Goal: Information Seeking & Learning: Learn about a topic

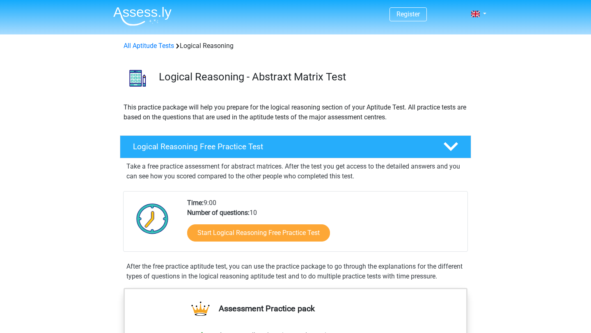
scroll to position [27, 0]
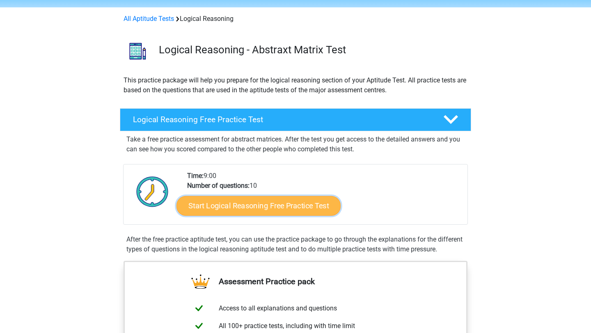
click at [223, 208] on link "Start Logical Reasoning Free Practice Test" at bounding box center [258, 206] width 164 height 20
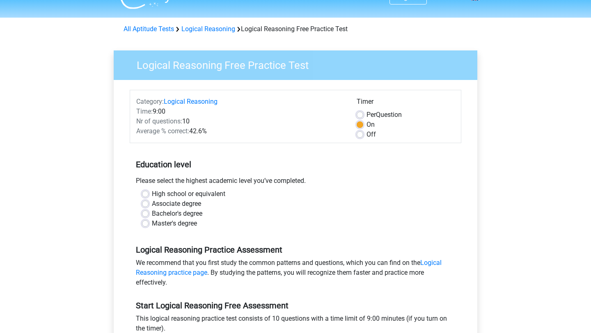
scroll to position [20, 0]
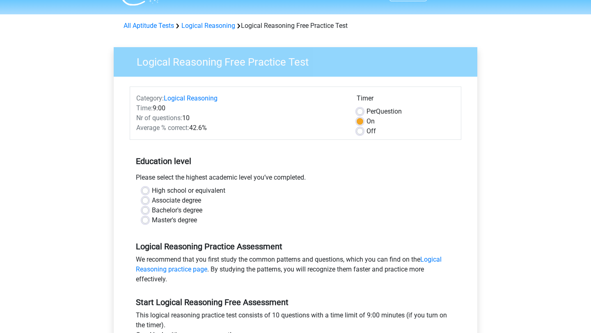
click at [152, 209] on label "Bachelor's degree" at bounding box center [177, 210] width 50 height 10
click at [144, 209] on input "Bachelor's degree" at bounding box center [145, 209] width 7 height 8
radio input "true"
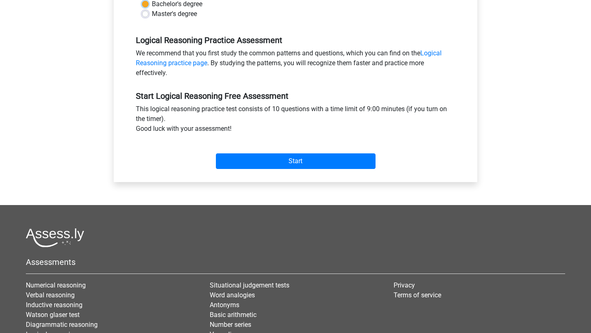
scroll to position [268, 0]
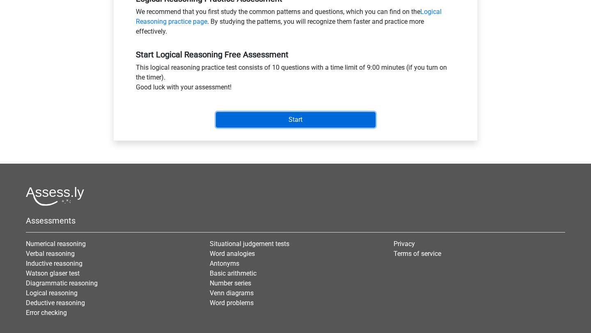
click at [248, 124] on input "Start" at bounding box center [296, 120] width 160 height 16
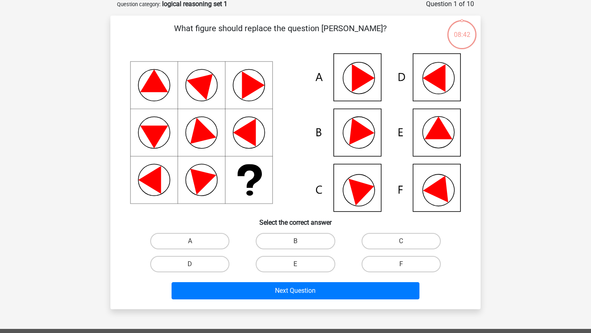
scroll to position [43, 0]
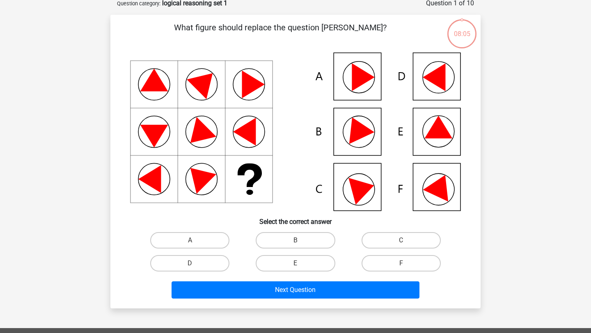
click at [438, 120] on icon at bounding box center [438, 127] width 28 height 23
click at [316, 260] on label "E" at bounding box center [294, 263] width 79 height 16
click at [301, 263] on input "E" at bounding box center [297, 265] width 5 height 5
radio input "true"
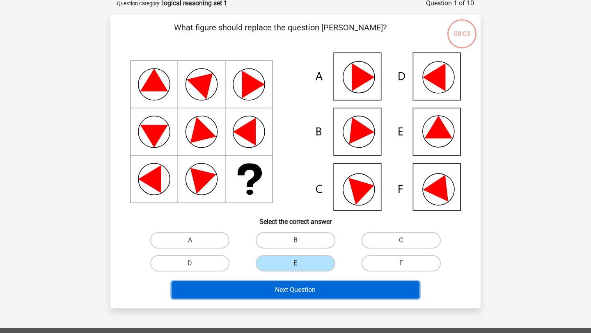
click at [321, 294] on button "Next Question" at bounding box center [295, 289] width 248 height 17
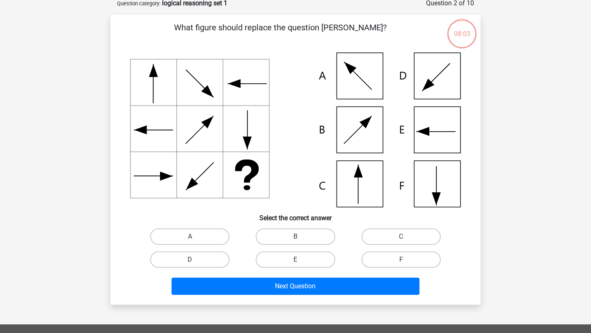
scroll to position [41, 0]
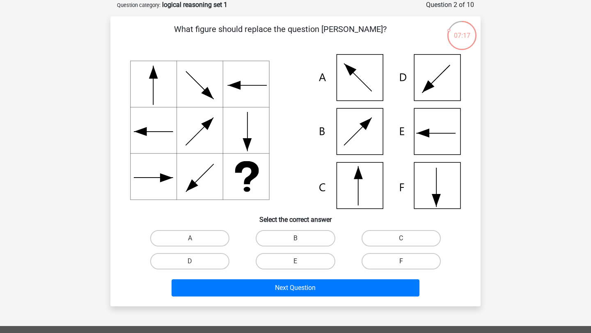
click at [395, 258] on label "F" at bounding box center [400, 261] width 79 height 16
click at [401, 261] on input "F" at bounding box center [403, 263] width 5 height 5
radio input "true"
click at [215, 242] on label "A" at bounding box center [189, 238] width 79 height 16
click at [195, 242] on input "A" at bounding box center [192, 240] width 5 height 5
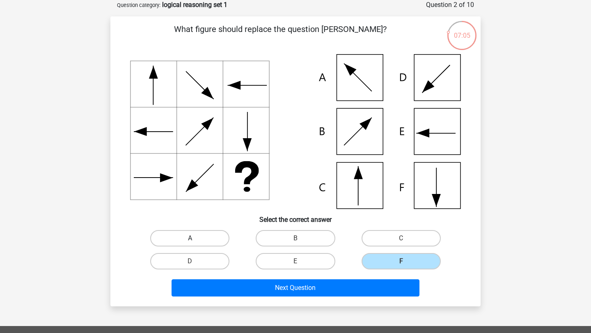
radio input "true"
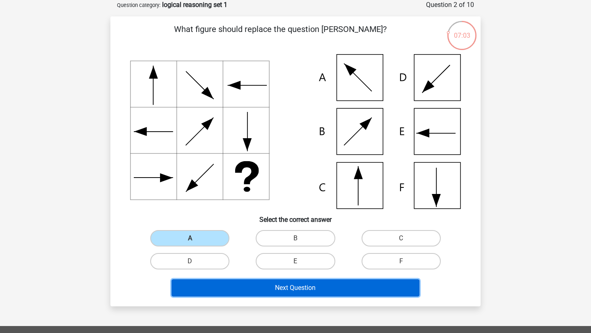
click at [235, 284] on button "Next Question" at bounding box center [295, 287] width 248 height 17
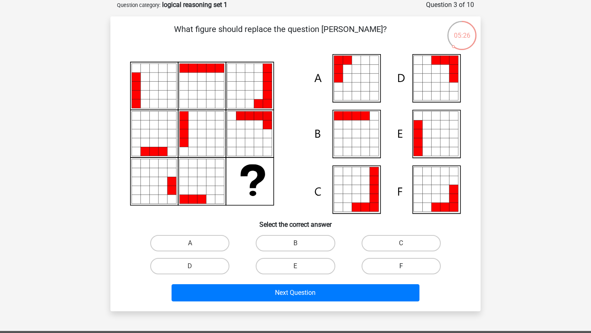
click at [406, 264] on label "F" at bounding box center [400, 266] width 79 height 16
click at [406, 266] on input "F" at bounding box center [403, 268] width 5 height 5
radio input "true"
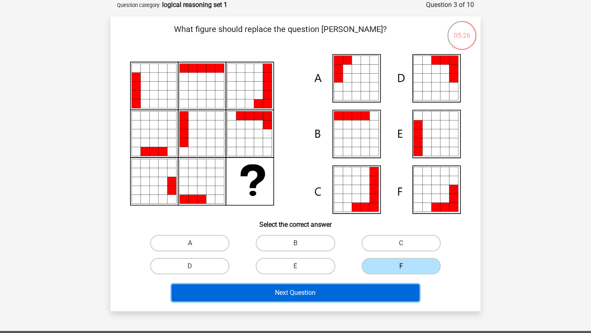
click at [393, 287] on button "Next Question" at bounding box center [295, 292] width 248 height 17
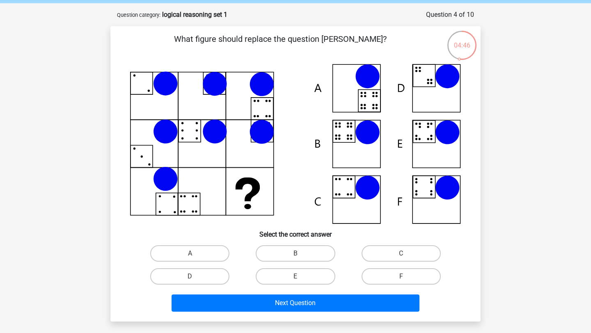
scroll to position [33, 0]
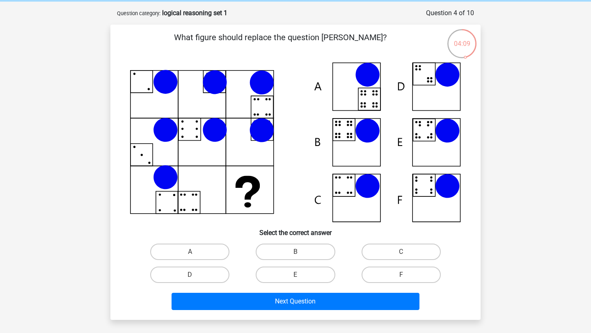
click at [355, 132] on icon at bounding box center [344, 130] width 22 height 22
click at [285, 248] on label "B" at bounding box center [294, 252] width 79 height 16
click at [295, 252] on input "B" at bounding box center [297, 254] width 5 height 5
radio input "true"
click at [284, 319] on div "What figure should replace the question [PERSON_NAME]?" at bounding box center [295, 172] width 370 height 295
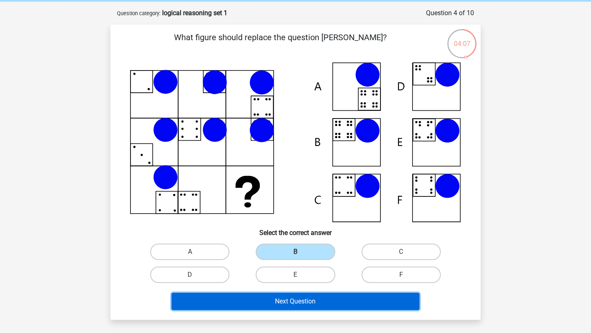
click at [284, 302] on button "Next Question" at bounding box center [295, 301] width 248 height 17
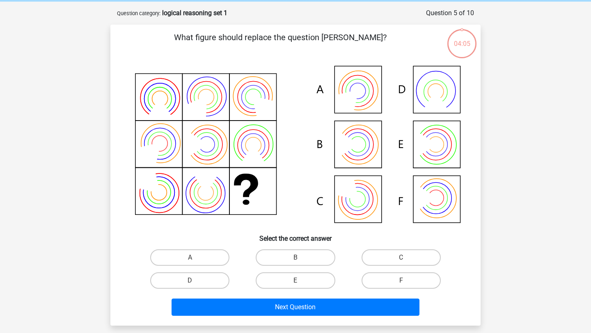
scroll to position [41, 0]
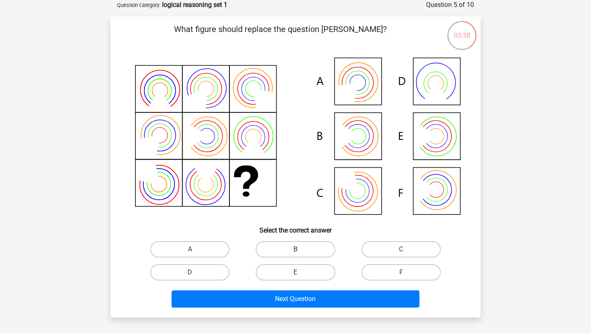
click at [264, 247] on label "B" at bounding box center [294, 249] width 79 height 16
click at [295, 249] on input "B" at bounding box center [297, 251] width 5 height 5
radio input "true"
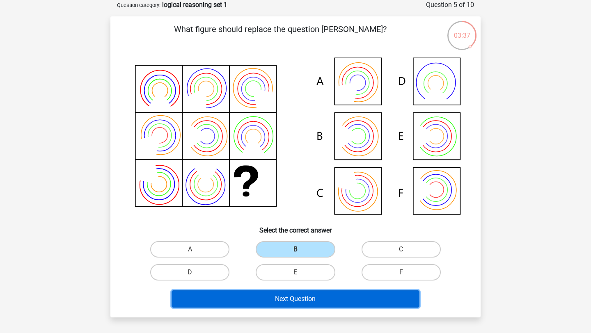
click at [262, 299] on button "Next Question" at bounding box center [295, 298] width 248 height 17
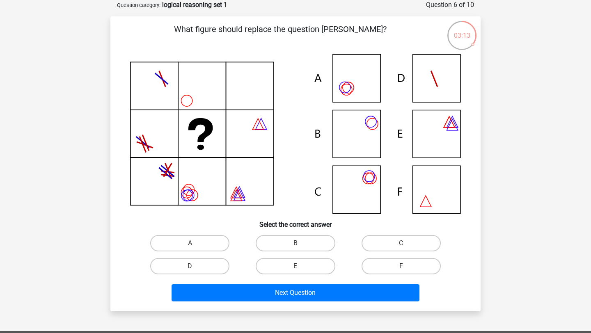
click at [358, 80] on icon at bounding box center [295, 134] width 331 height 160
click at [377, 244] on label "C" at bounding box center [400, 243] width 79 height 16
click at [401, 244] on input "C" at bounding box center [403, 245] width 5 height 5
radio input "true"
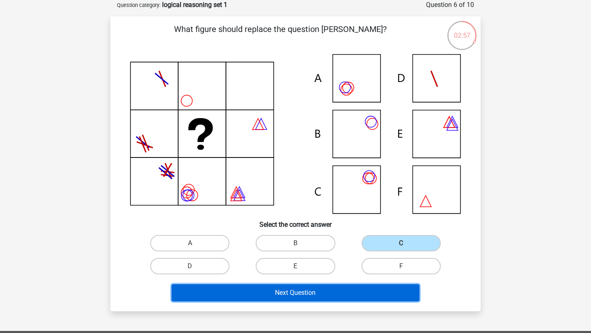
click at [365, 290] on button "Next Question" at bounding box center [295, 292] width 248 height 17
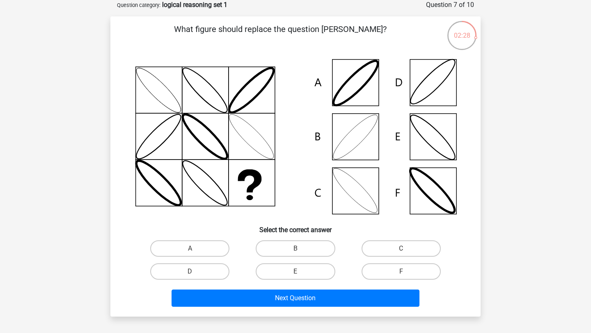
click at [367, 145] on icon at bounding box center [295, 136] width 331 height 165
click at [280, 241] on label "B" at bounding box center [294, 248] width 79 height 16
click at [295, 249] on input "B" at bounding box center [297, 251] width 5 height 5
radio input "true"
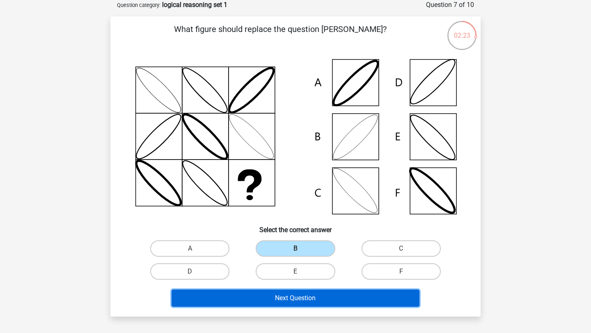
click at [287, 300] on button "Next Question" at bounding box center [295, 298] width 248 height 17
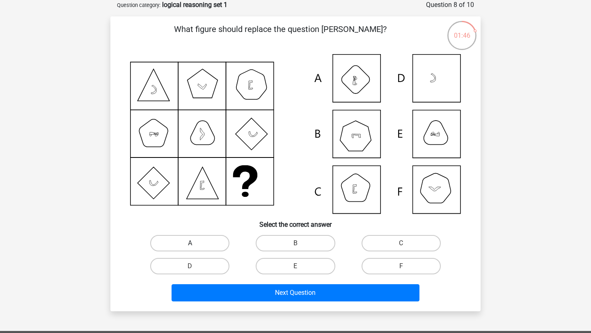
click at [217, 244] on label "A" at bounding box center [189, 243] width 79 height 16
click at [195, 244] on input "A" at bounding box center [192, 245] width 5 height 5
radio input "true"
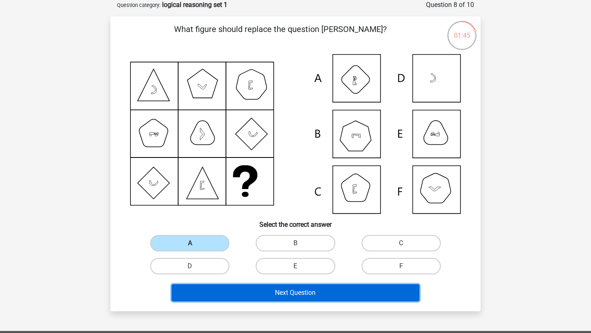
click at [224, 290] on button "Next Question" at bounding box center [295, 292] width 248 height 17
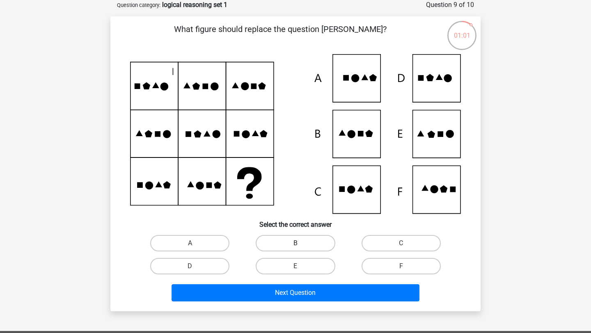
click at [292, 237] on label "B" at bounding box center [294, 243] width 79 height 16
click at [295, 243] on input "B" at bounding box center [297, 245] width 5 height 5
radio input "true"
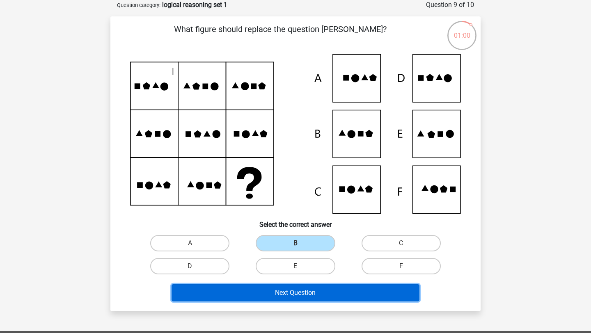
click at [291, 295] on button "Next Question" at bounding box center [295, 292] width 248 height 17
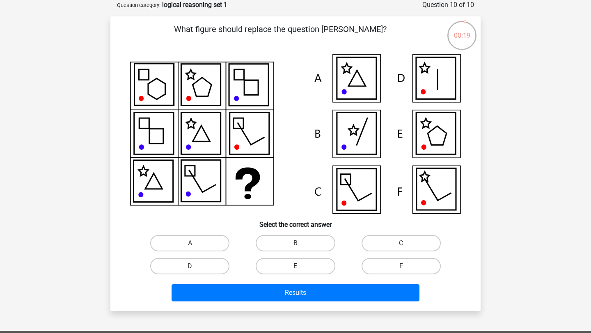
click at [279, 262] on label "E" at bounding box center [294, 266] width 79 height 16
click at [295, 266] on input "E" at bounding box center [297, 268] width 5 height 5
radio input "true"
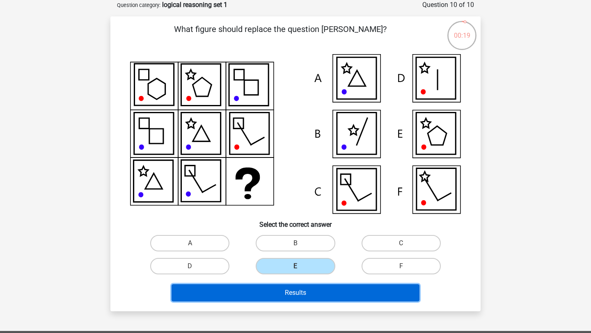
click at [281, 288] on button "Results" at bounding box center [295, 292] width 248 height 17
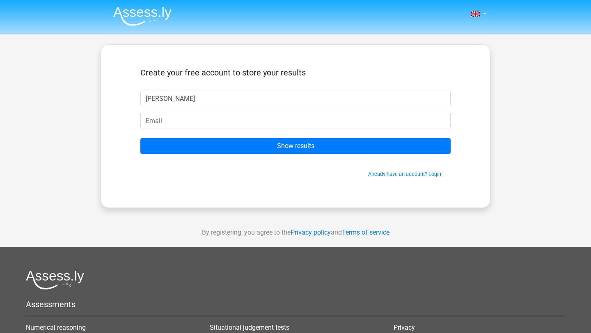
type input "Annie"
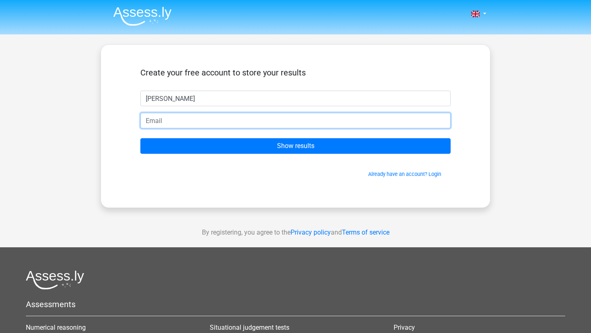
click at [264, 126] on input "email" at bounding box center [295, 121] width 310 height 16
type input "anniesmedley06@gmail.com"
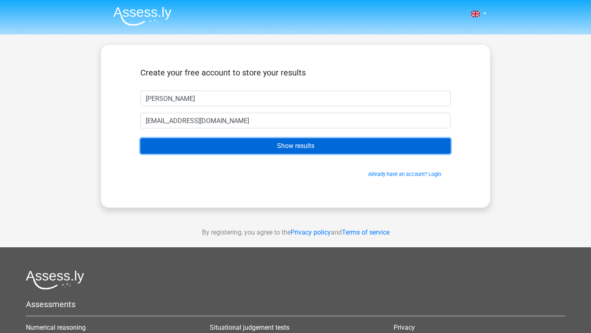
click at [263, 143] on input "Show results" at bounding box center [295, 146] width 310 height 16
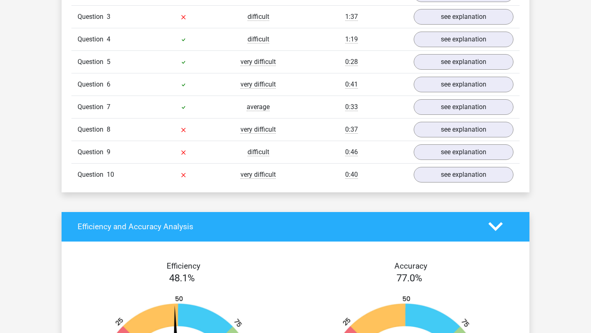
scroll to position [671, 0]
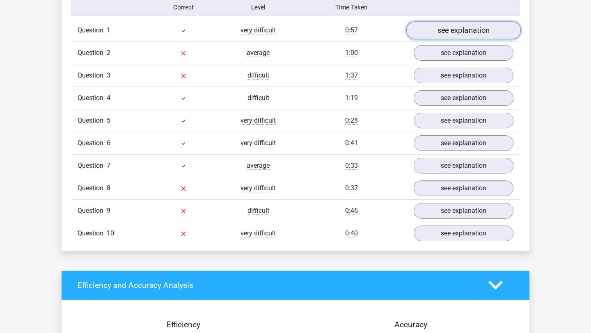
click at [456, 32] on link "see explanation" at bounding box center [463, 30] width 114 height 18
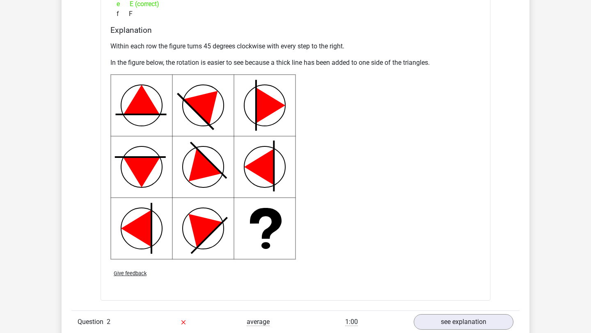
scroll to position [963, 0]
